Goal: Task Accomplishment & Management: Manage account settings

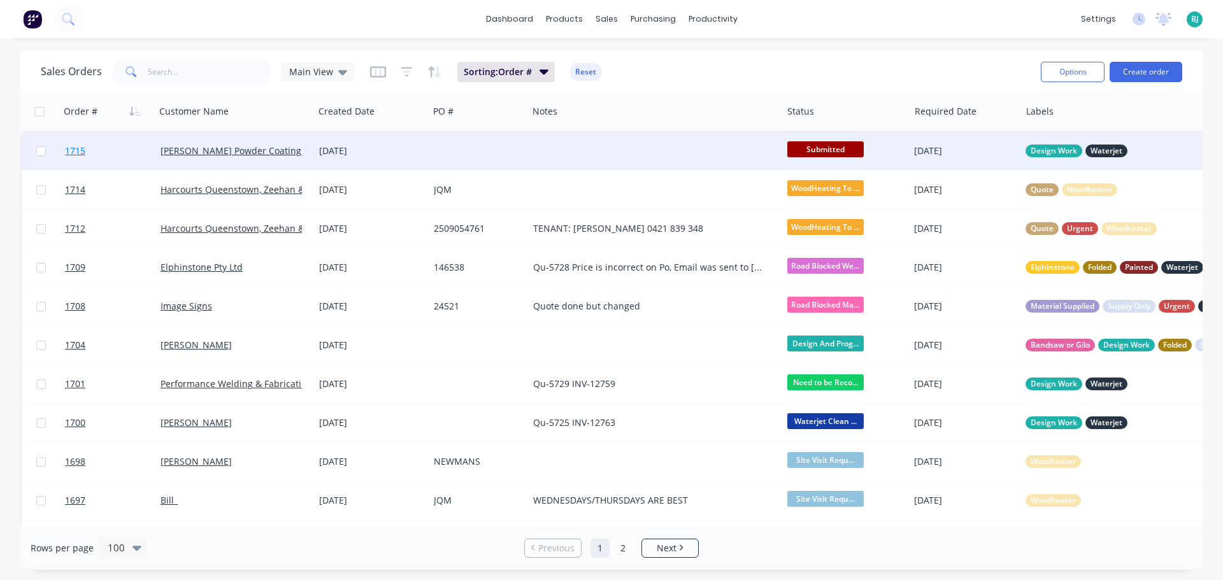
click at [112, 152] on link "1715" at bounding box center [113, 151] width 96 height 38
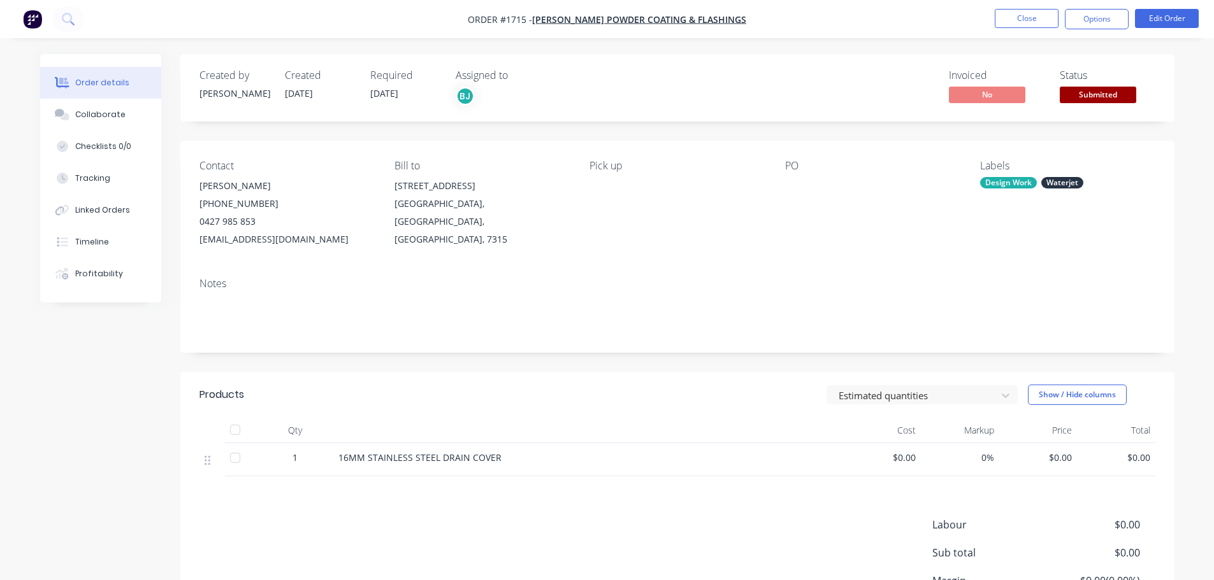
click at [1107, 98] on span "Submitted" at bounding box center [1098, 95] width 76 height 16
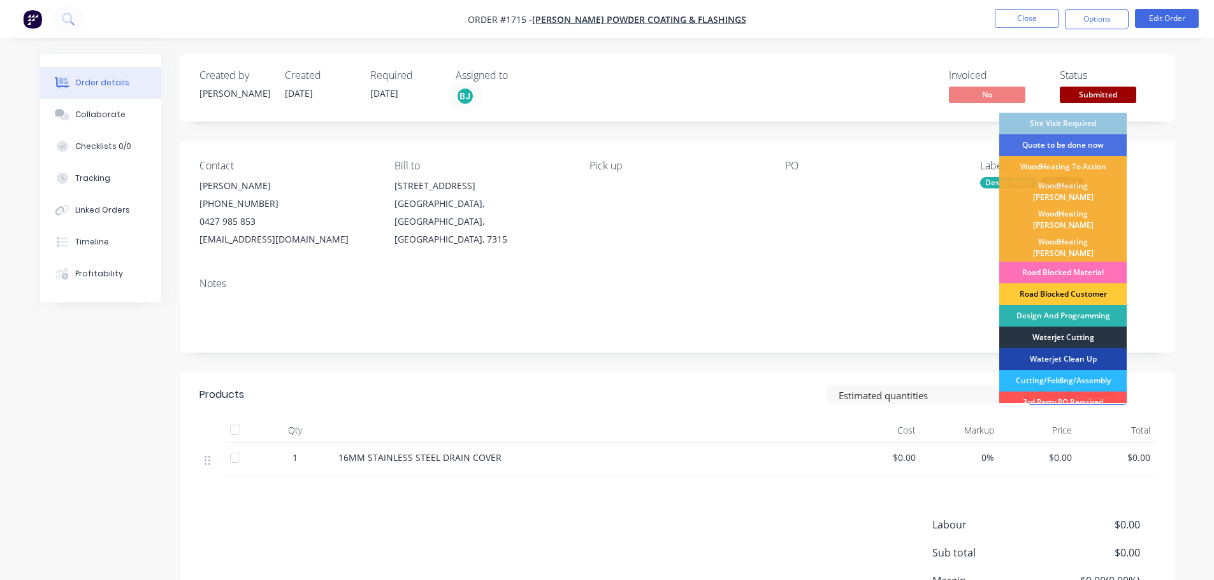
click at [1086, 327] on div "Waterjet Cutting" at bounding box center [1062, 338] width 127 height 22
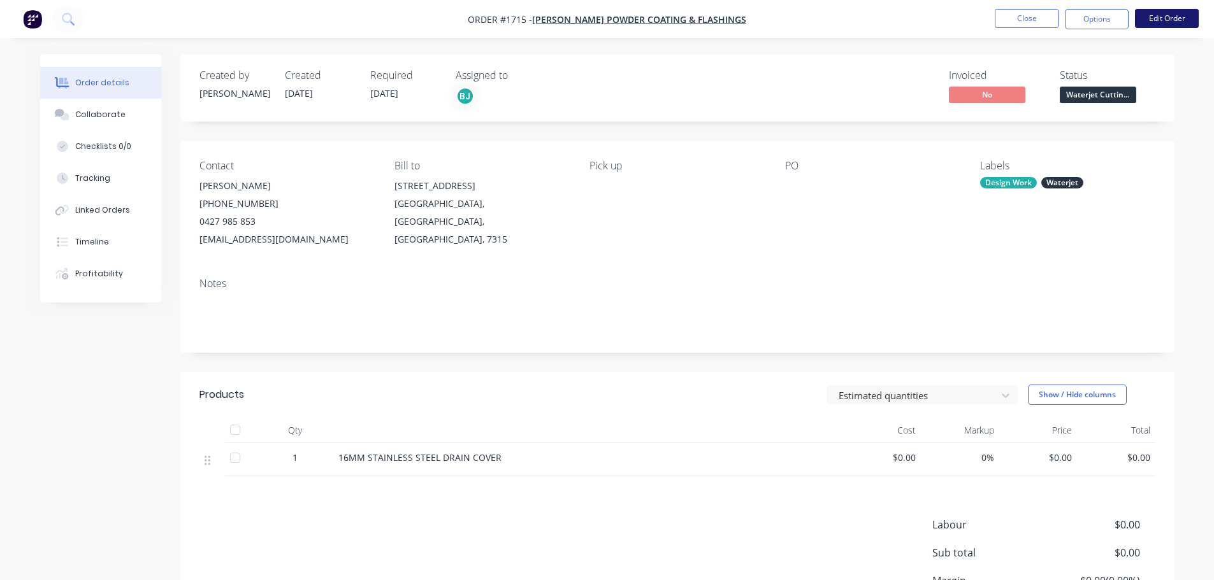
click at [1174, 18] on button "Edit Order" at bounding box center [1167, 18] width 64 height 19
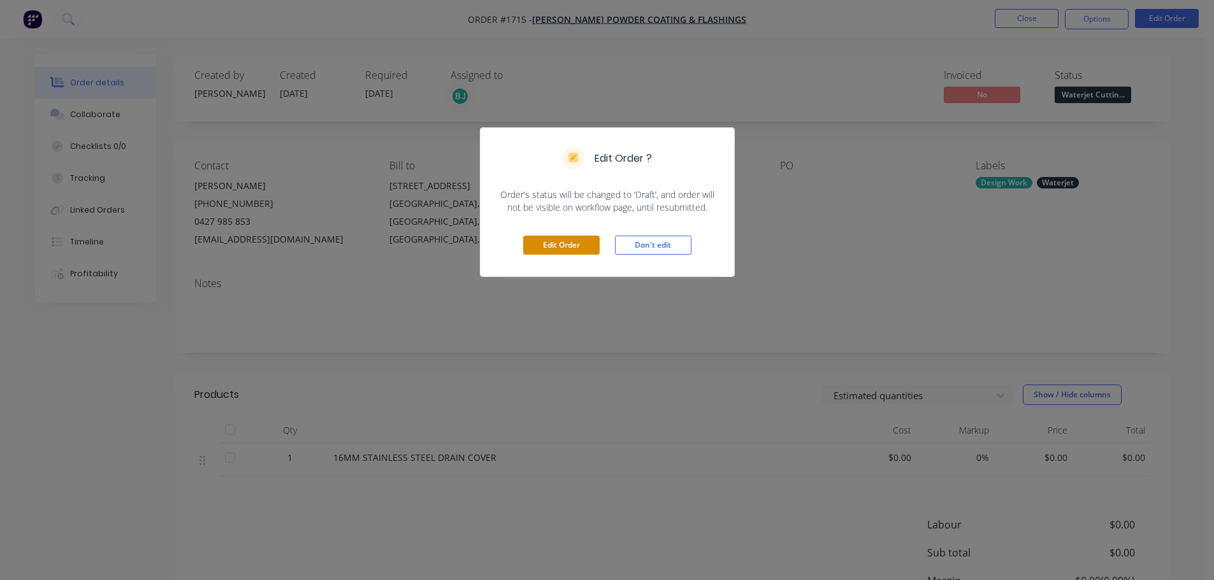
click at [557, 239] on button "Edit Order" at bounding box center [561, 245] width 76 height 19
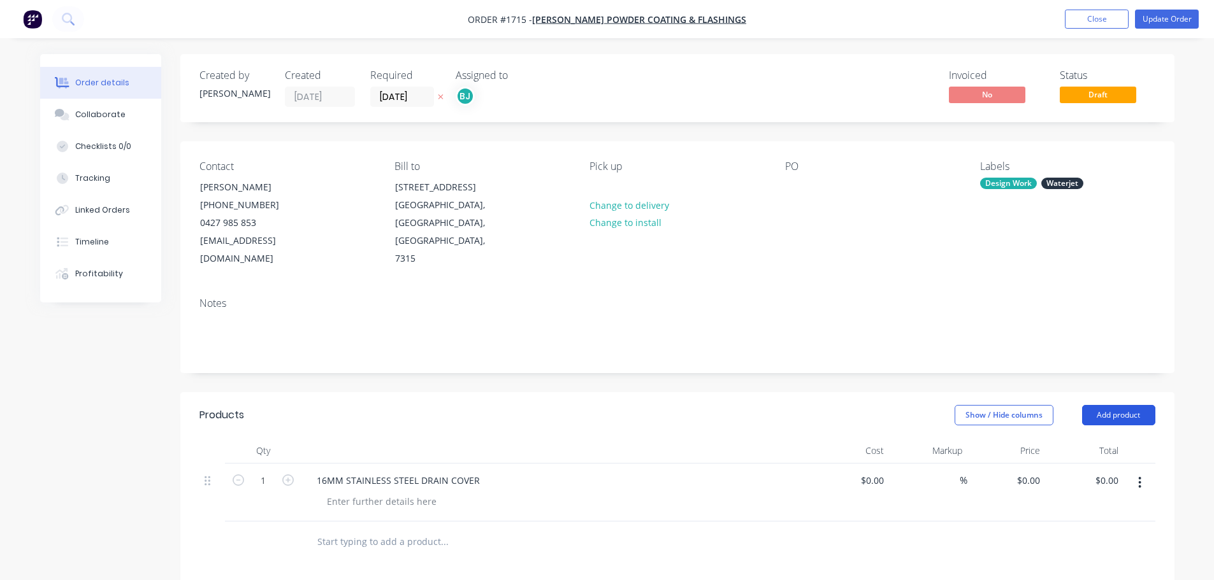
click at [1149, 405] on button "Add product" at bounding box center [1118, 415] width 73 height 20
click at [1089, 563] on button "Labour" at bounding box center [1094, 575] width 121 height 25
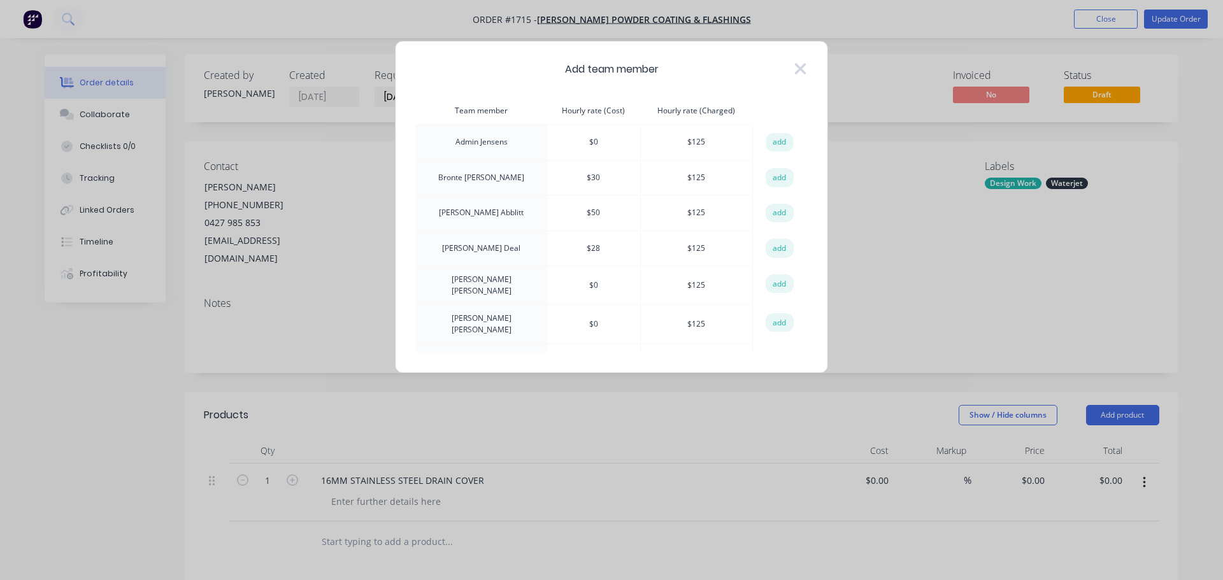
click at [772, 177] on button "add" at bounding box center [780, 177] width 28 height 19
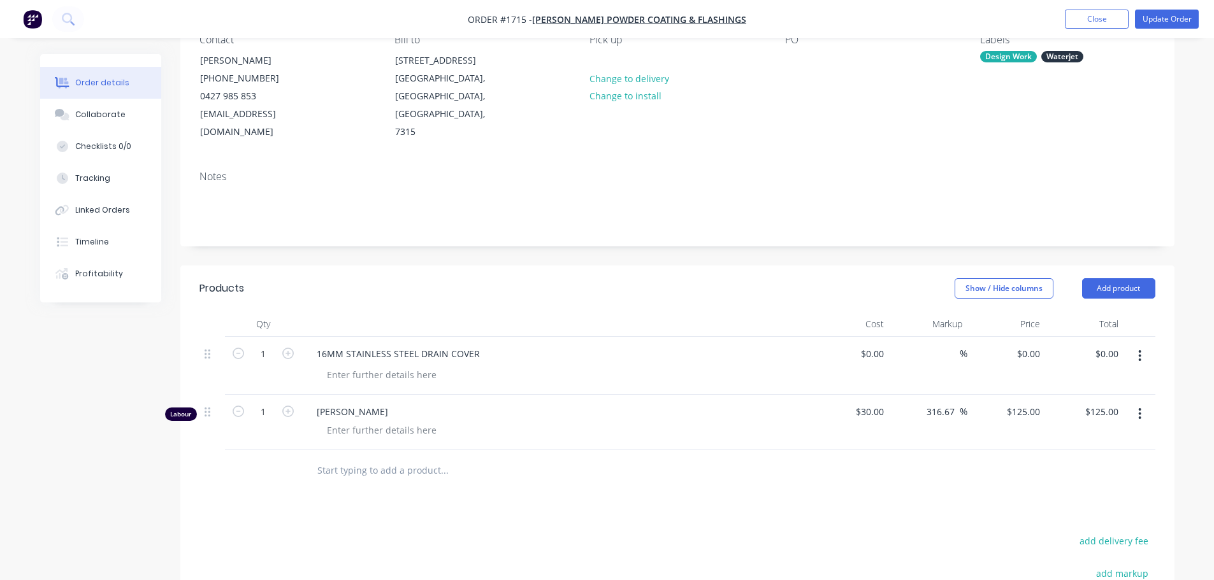
scroll to position [127, 0]
click at [370, 421] on div at bounding box center [382, 430] width 130 height 18
click at [268, 402] on input "1" at bounding box center [263, 411] width 33 height 19
type input "0.25"
type input "$31.25"
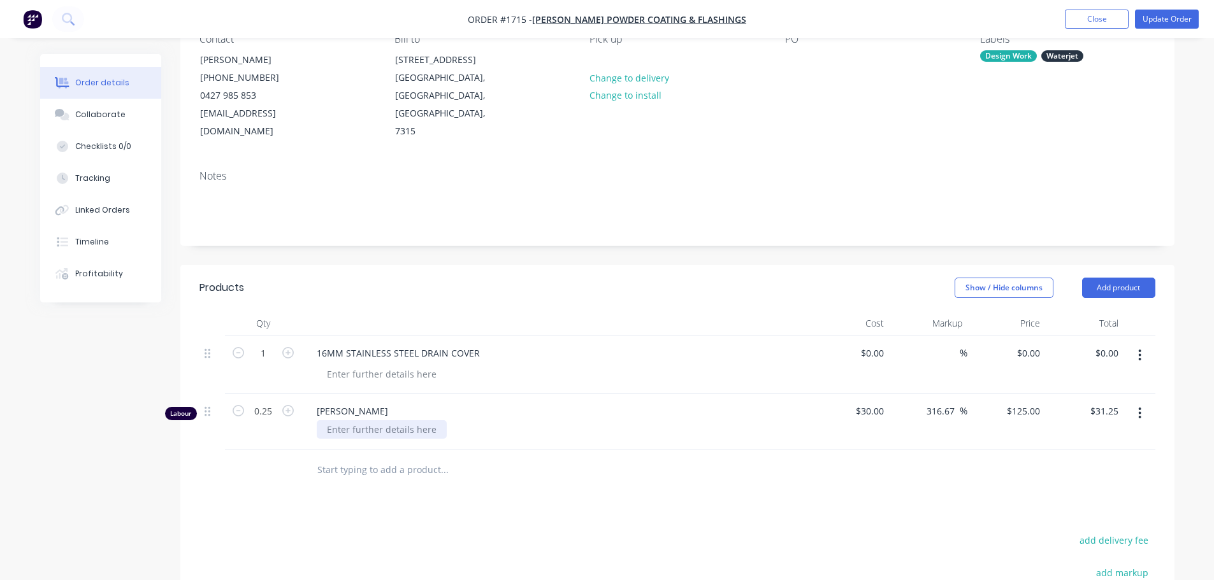
click at [349, 421] on div at bounding box center [382, 430] width 130 height 18
click at [515, 278] on div "Show / Hide columns Add product" at bounding box center [778, 288] width 752 height 20
click at [1163, 18] on button "Update Order" at bounding box center [1167, 19] width 64 height 19
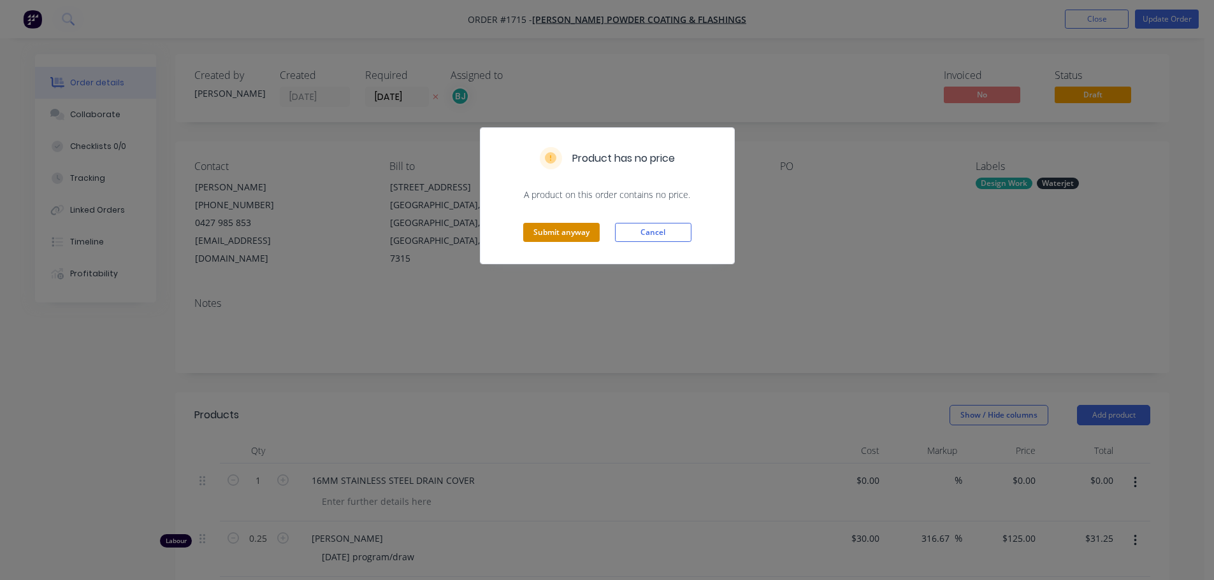
click at [579, 236] on button "Submit anyway" at bounding box center [561, 232] width 76 height 19
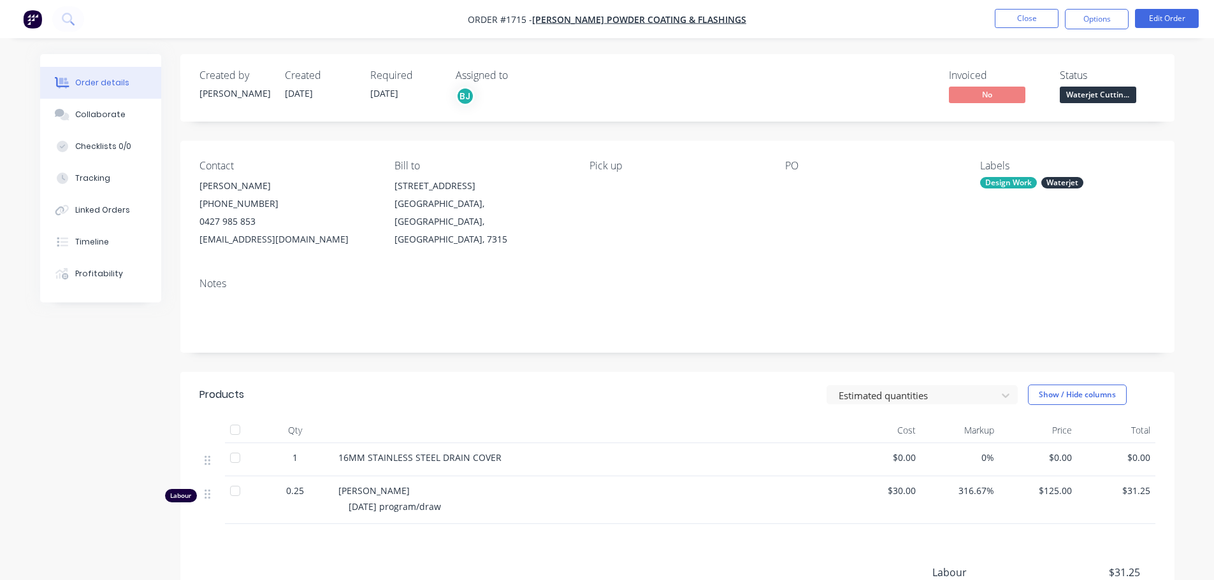
click at [1058, 186] on div "Waterjet" at bounding box center [1062, 182] width 42 height 11
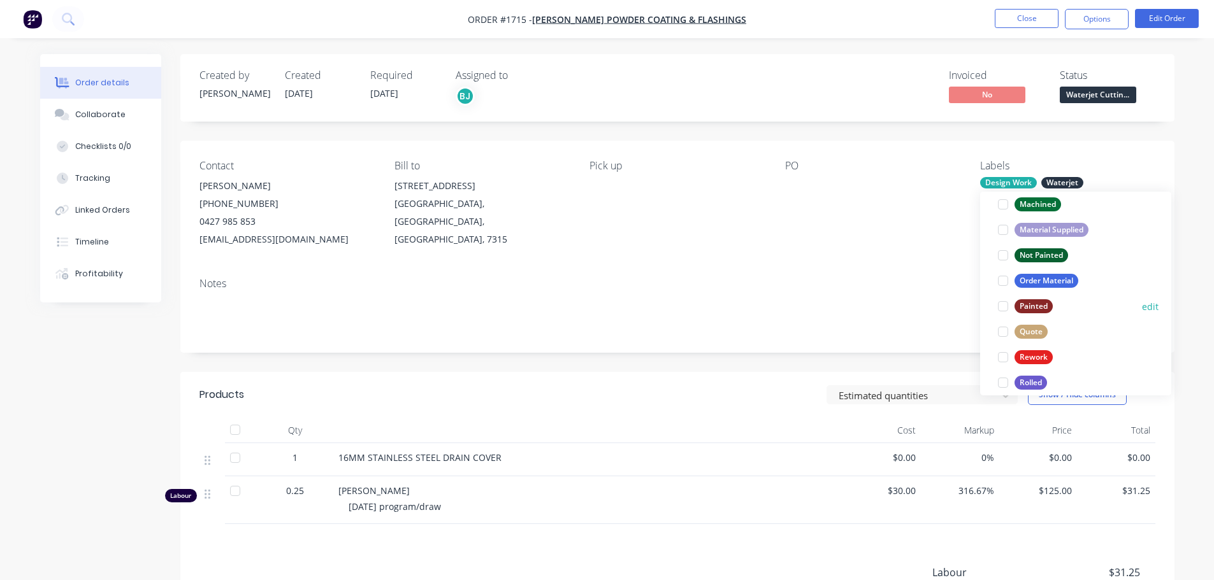
scroll to position [612, 0]
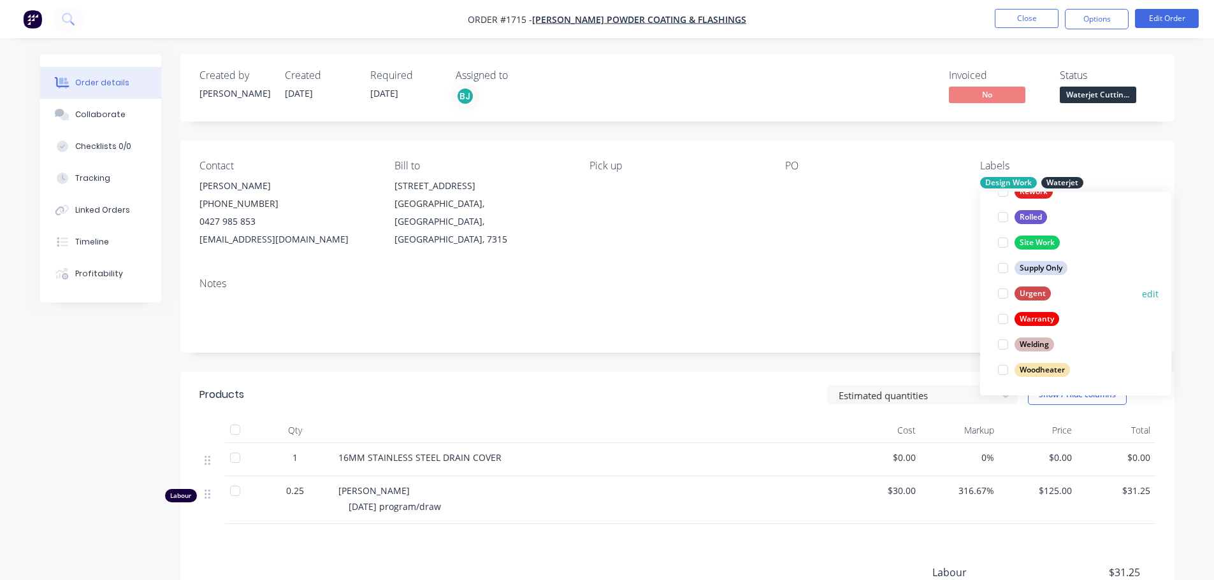
click at [1008, 292] on div at bounding box center [1002, 293] width 25 height 25
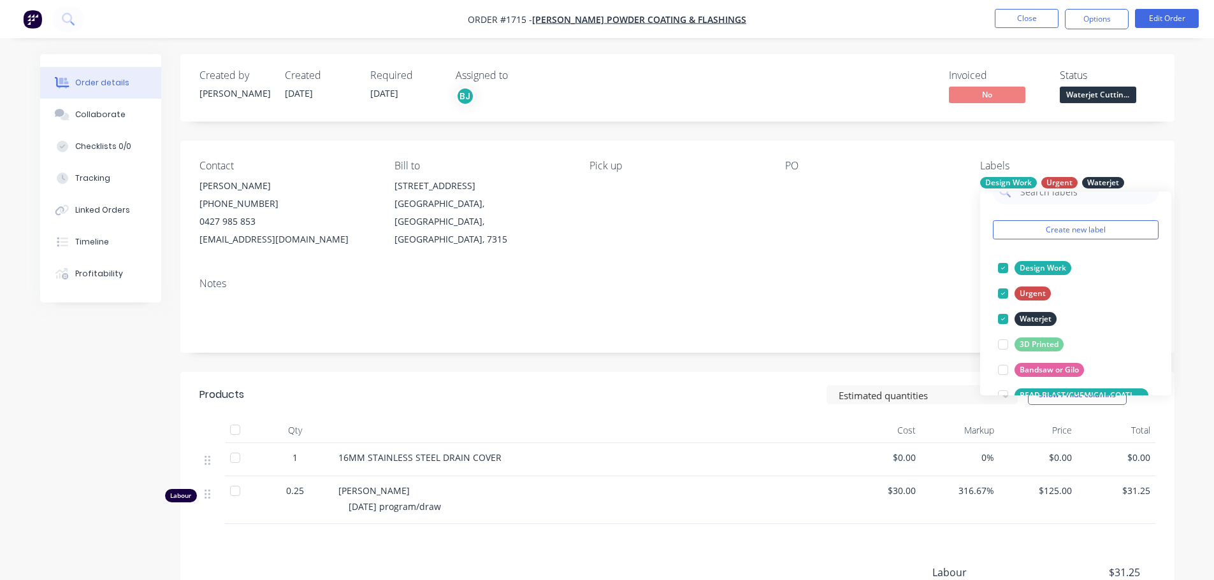
click at [1155, 153] on div "Contact [PERSON_NAME] [PHONE_NUMBER] [EMAIL_ADDRESS][DOMAIN_NAME] Bill to [STRE…" at bounding box center [677, 204] width 994 height 127
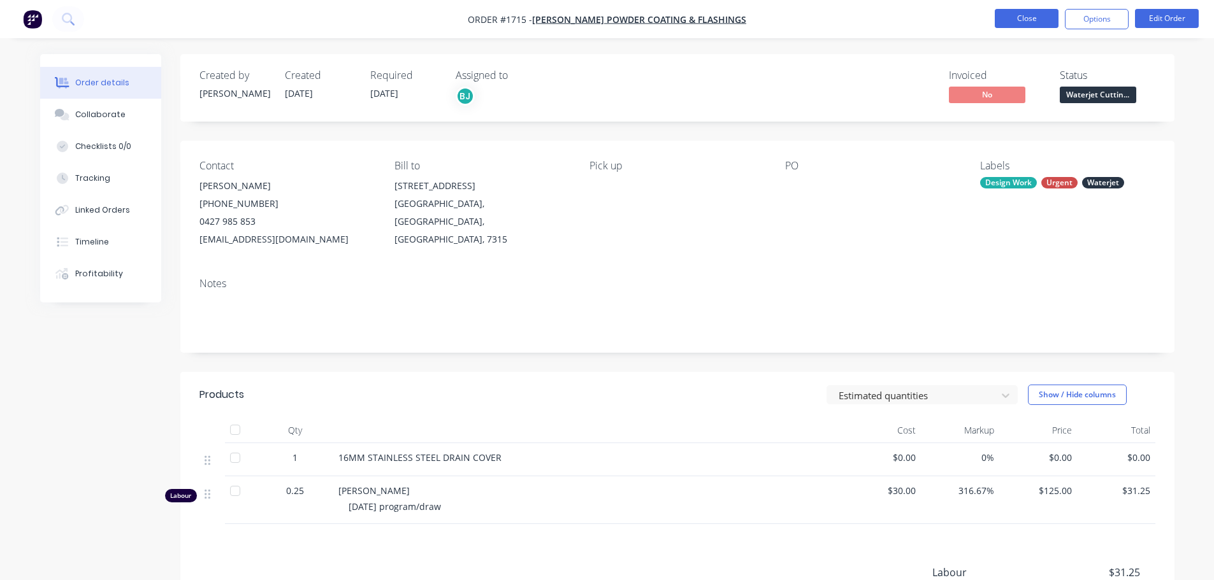
click at [1042, 19] on button "Close" at bounding box center [1027, 18] width 64 height 19
